Goal: Task Accomplishment & Management: Complete application form

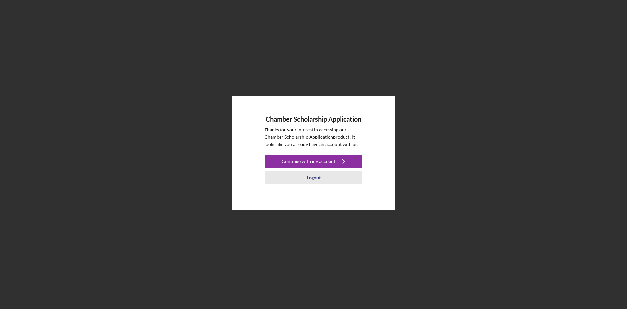
click at [308, 177] on div "Logout" at bounding box center [314, 177] width 14 height 13
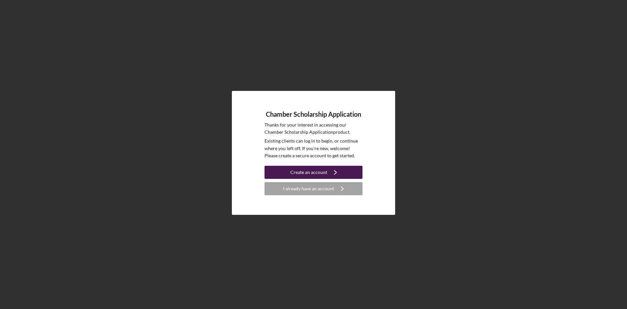
click at [312, 174] on div "Create an account" at bounding box center [308, 172] width 37 height 13
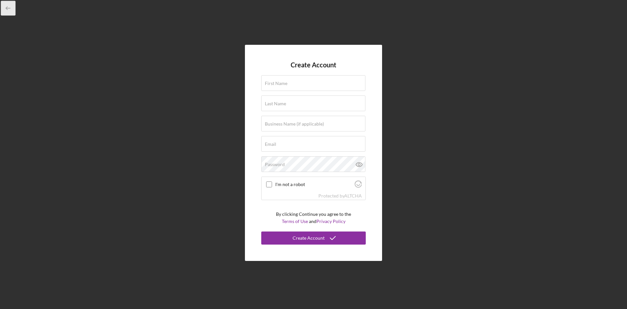
click at [13, 9] on icon "button" at bounding box center [8, 8] width 15 height 15
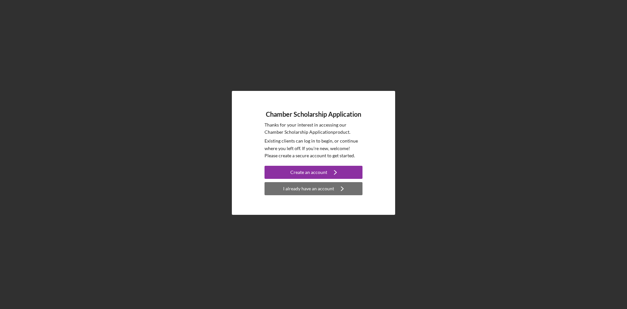
click at [317, 189] on div "I already have an account" at bounding box center [308, 188] width 51 height 13
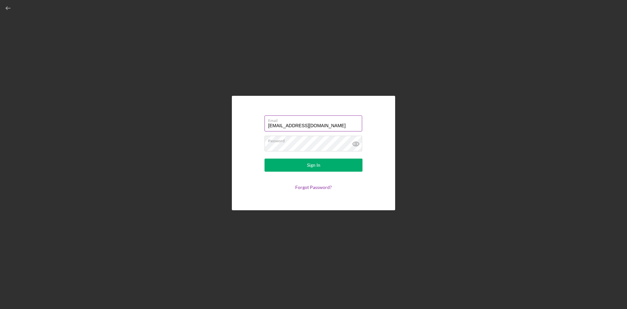
click at [298, 122] on label "Email" at bounding box center [315, 119] width 94 height 7
click at [298, 122] on input "[EMAIL_ADDRESS][DOMAIN_NAME]" at bounding box center [313, 123] width 98 height 16
drag, startPoint x: 325, startPoint y: 124, endPoint x: 230, endPoint y: 125, distance: 94.7
click at [230, 125] on div "Email [EMAIL_ADDRESS][DOMAIN_NAME] Password Sign In Forgot Password?" at bounding box center [313, 152] width 620 height 305
type input "[EMAIL_ADDRESS][PERSON_NAME][DOMAIN_NAME]"
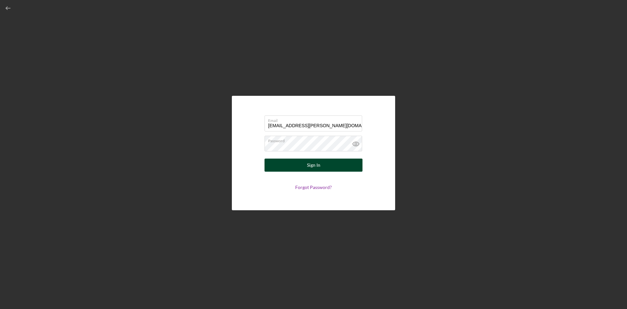
click at [319, 169] on div "Sign In" at bounding box center [313, 164] width 13 height 13
